Goal: Obtain resource: Download file/media

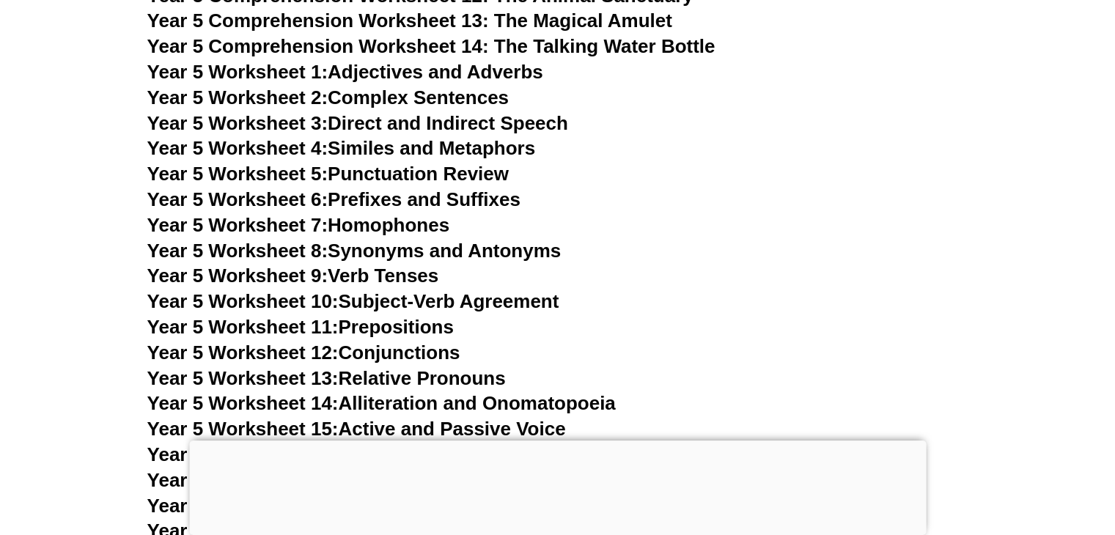
click at [403, 256] on link "Year 5 Worksheet 8: Synonyms and Antonyms" at bounding box center [354, 251] width 414 height 22
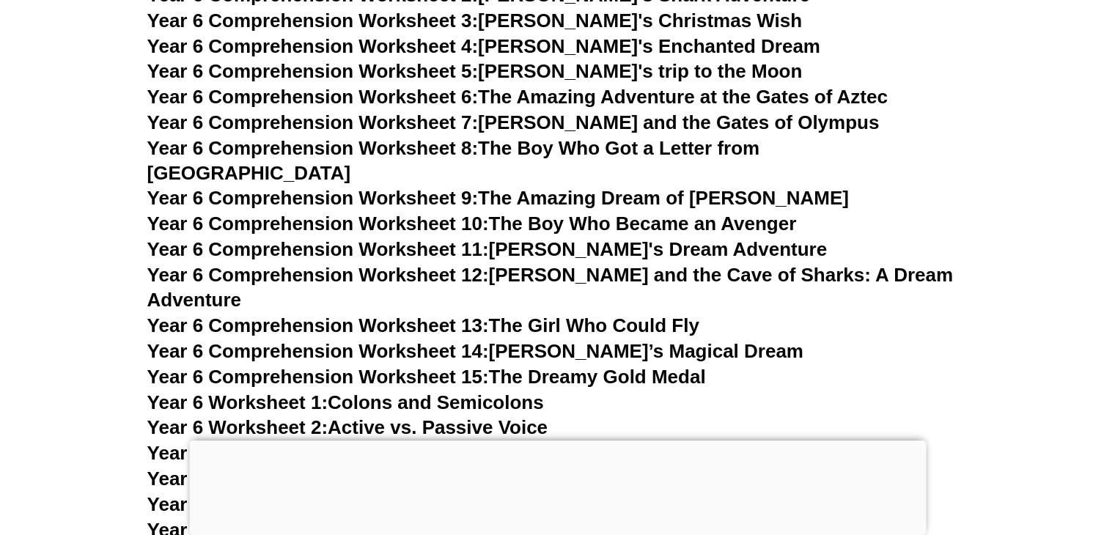
scroll to position [8031, 0]
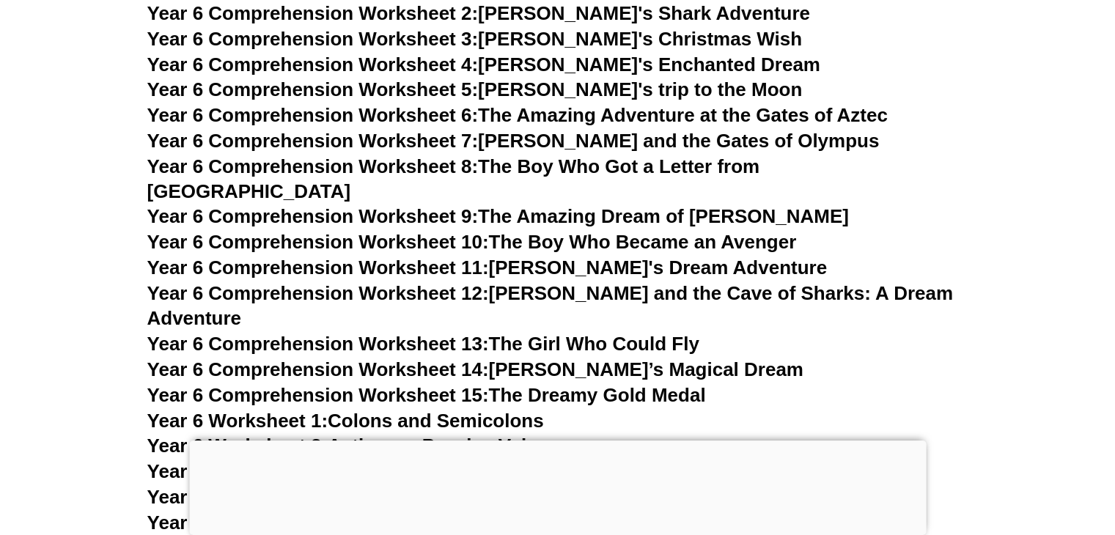
click at [557, 332] on link "Year 6 Comprehension Worksheet 13: The Girl Who Could Fly" at bounding box center [423, 343] width 552 height 22
click at [599, 117] on link "Year 6 Comprehension Worksheet 6: The Amazing Adventure at the Gates of Aztec" at bounding box center [517, 115] width 741 height 22
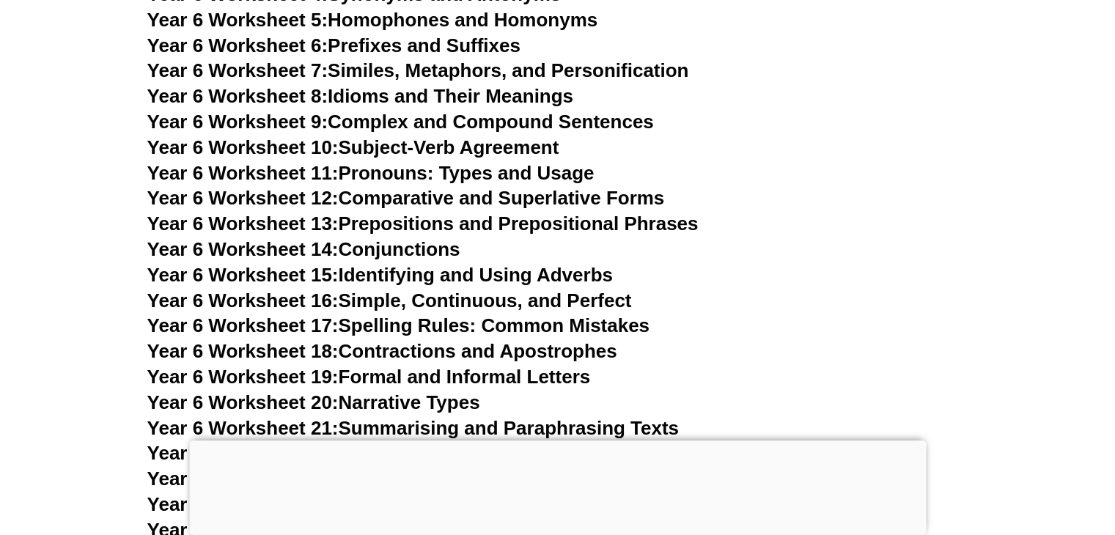
scroll to position [8552, 0]
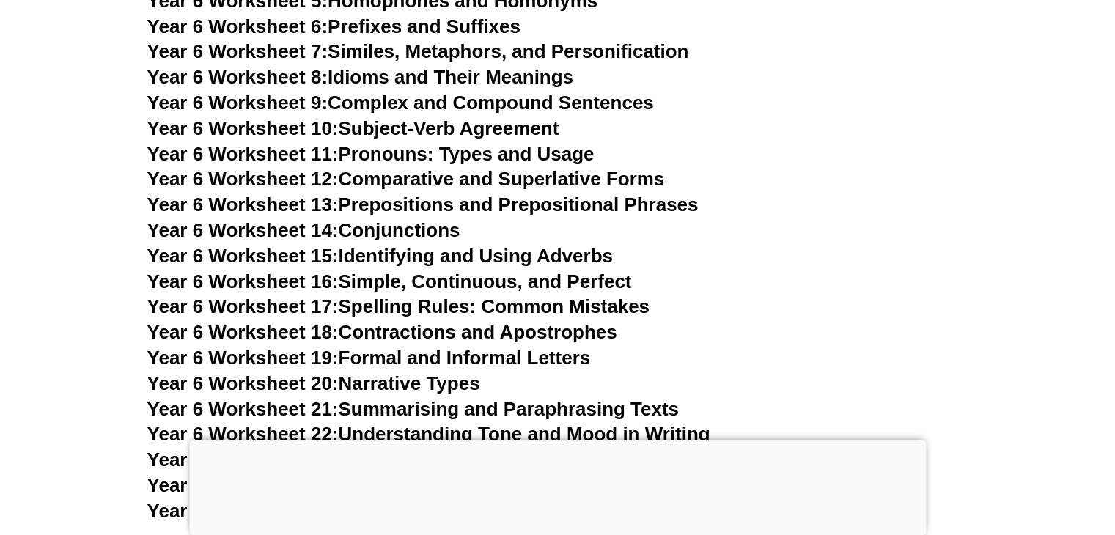
click at [493, 245] on link "Year 6 Worksheet 15: Identifying and Using Adverbs" at bounding box center [380, 256] width 466 height 22
click at [576, 398] on link "Year 6 Worksheet 21: Summarising and Paraphrasing Texts" at bounding box center [413, 409] width 532 height 22
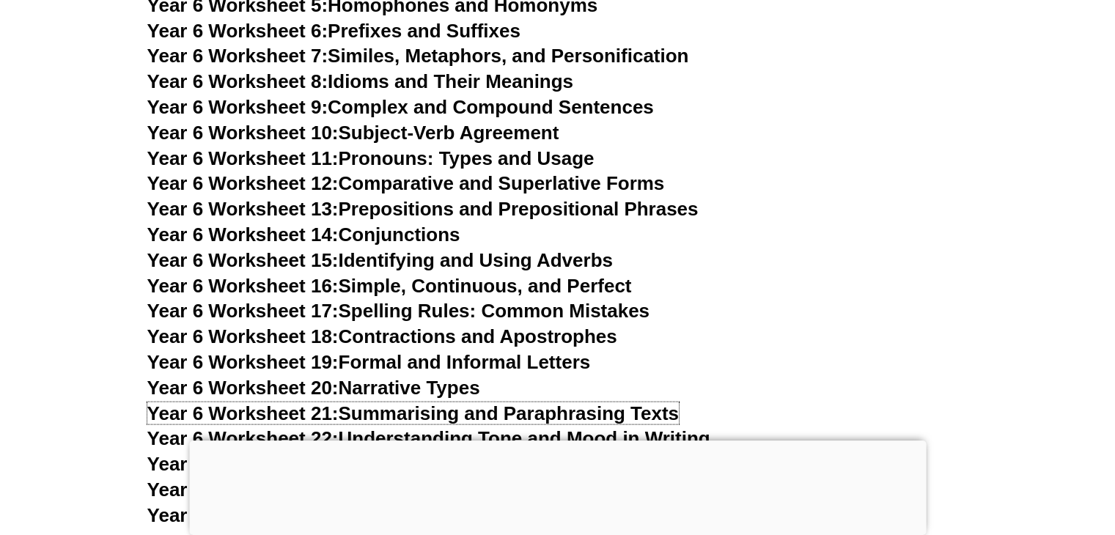
scroll to position [8223, 0]
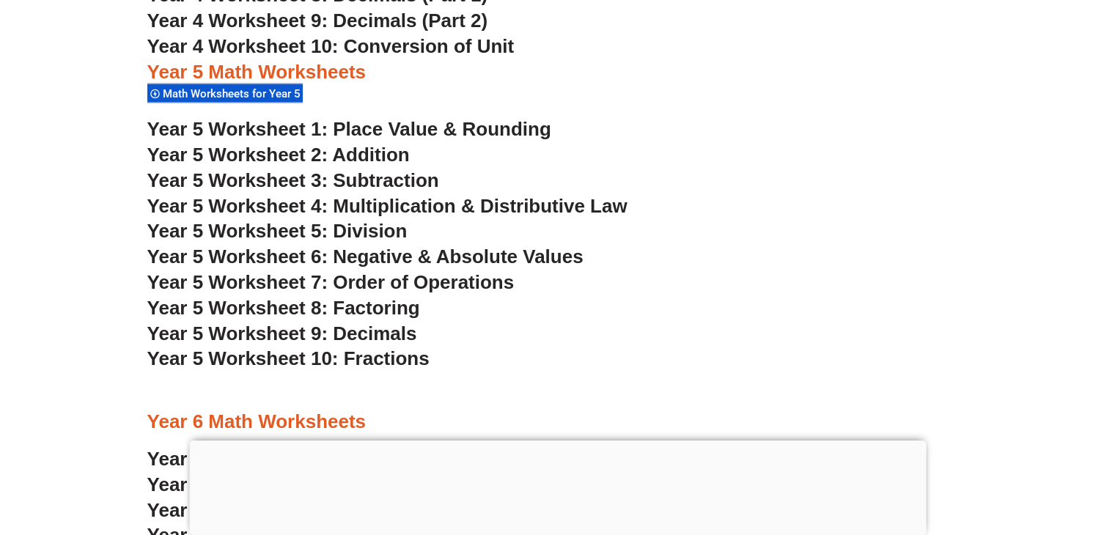
scroll to position [3103, 0]
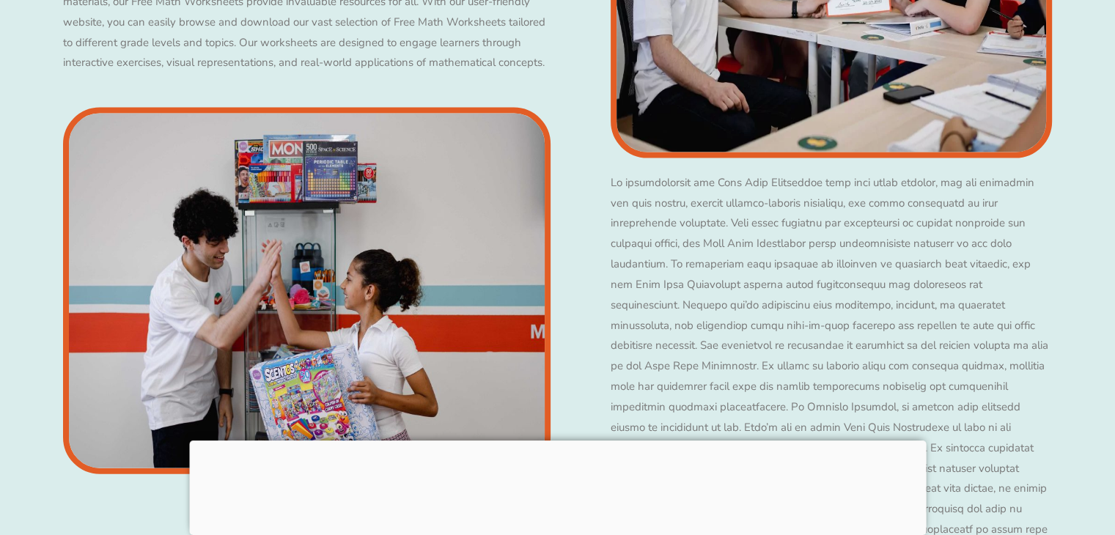
scroll to position [3099, 0]
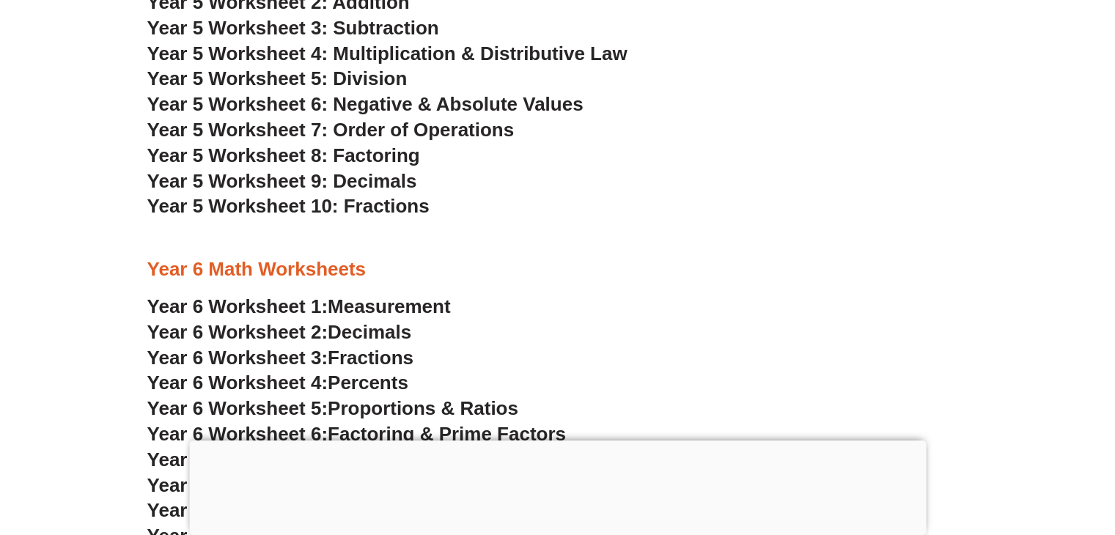
scroll to position [3270, 0]
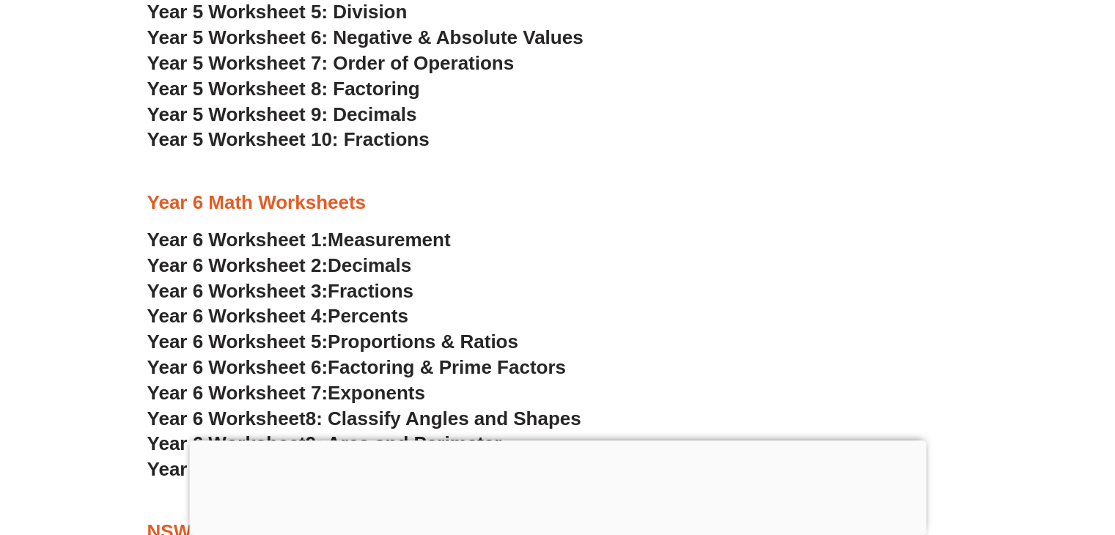
click at [329, 285] on span "Year 6 Worksheet 3:" at bounding box center [237, 291] width 181 height 22
